Goal: Navigation & Orientation: Find specific page/section

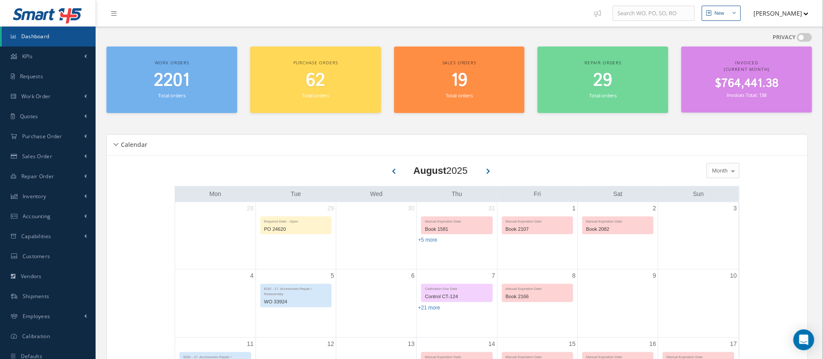
click at [43, 37] on span "Dashboard" at bounding box center [35, 36] width 28 height 7
click at [42, 33] on span "Dashboard" at bounding box center [35, 36] width 28 height 7
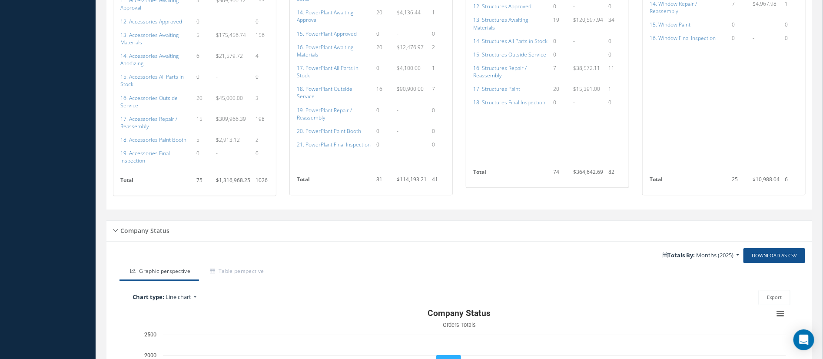
scroll to position [1238, 0]
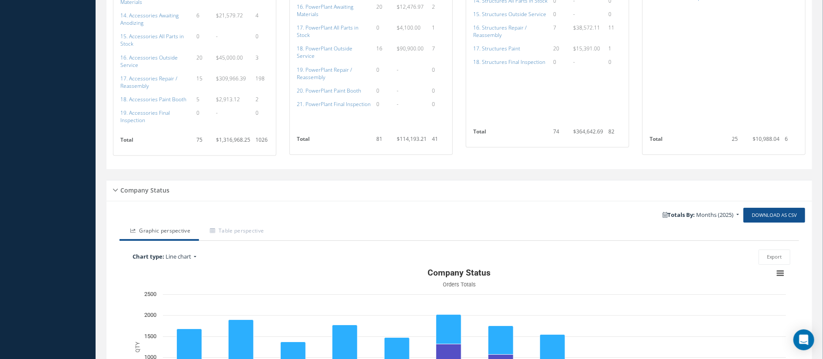
click at [158, 184] on h5 "Company Status" at bounding box center [144, 189] width 52 height 10
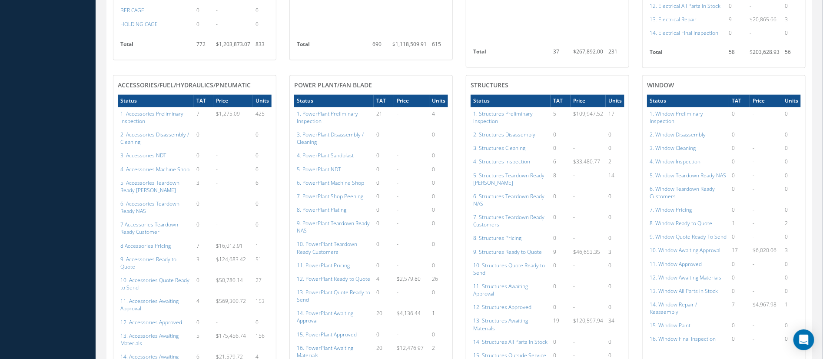
scroll to position [898, 0]
